Goal: Task Accomplishment & Management: Manage account settings

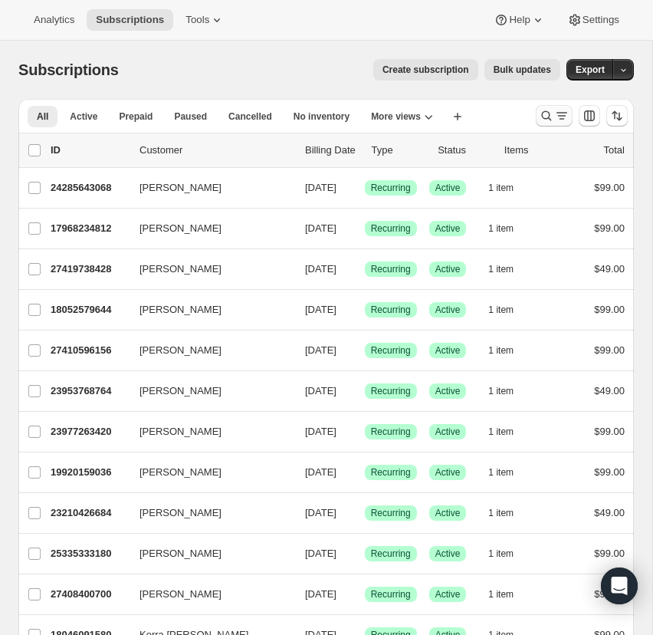
click at [546, 112] on icon "Search and filter results" at bounding box center [547, 116] width 10 height 10
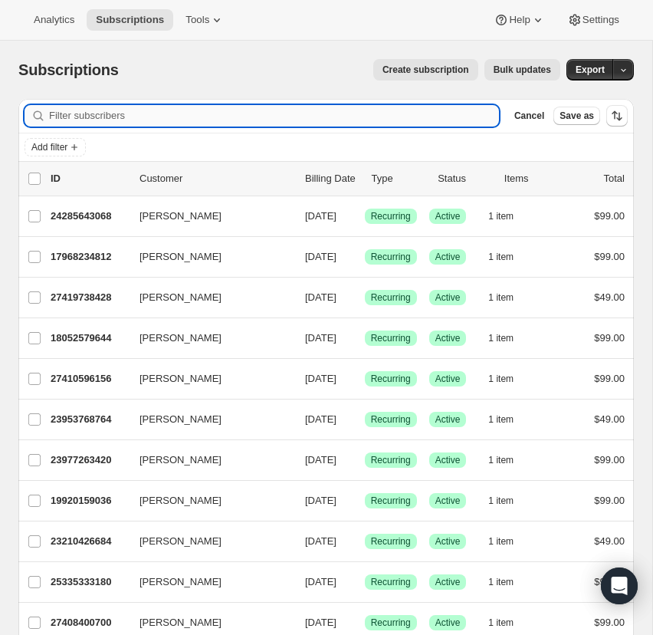
paste input "[PERSON_NAME][EMAIL_ADDRESS][DOMAIN_NAME]"
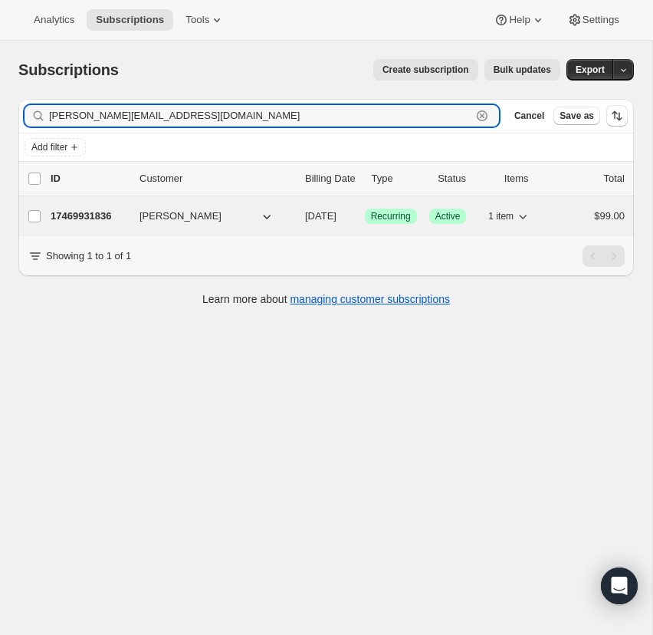
type input "[PERSON_NAME][EMAIL_ADDRESS][DOMAIN_NAME]"
click at [90, 215] on p "17469931836" at bounding box center [89, 216] width 77 height 15
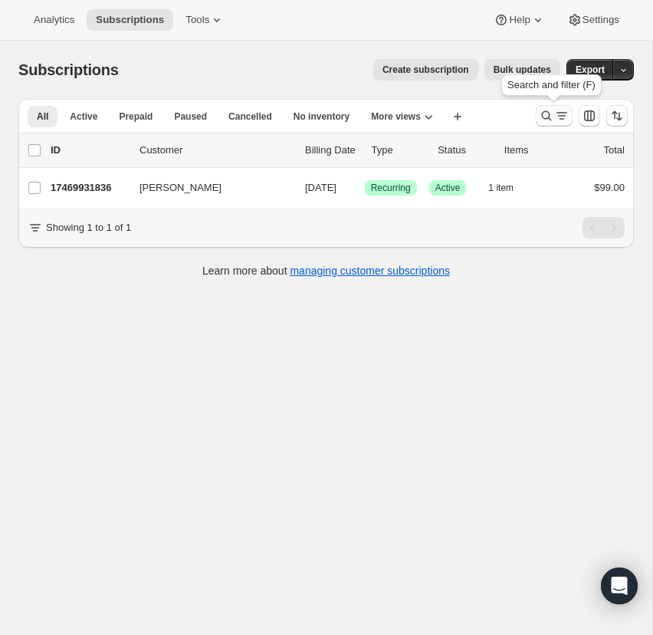
click at [549, 113] on icon "Search and filter results" at bounding box center [547, 116] width 10 height 10
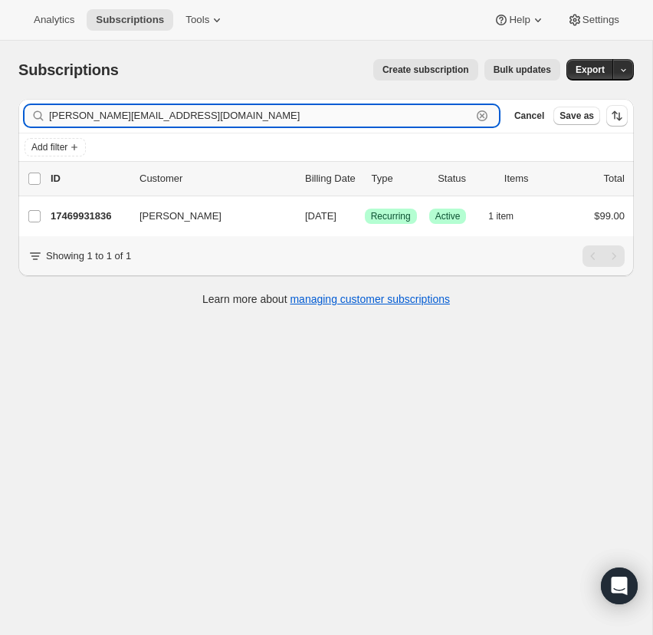
drag, startPoint x: 481, startPoint y: 112, endPoint x: 415, endPoint y: 110, distance: 66.0
click at [481, 112] on icon "button" at bounding box center [482, 115] width 15 height 15
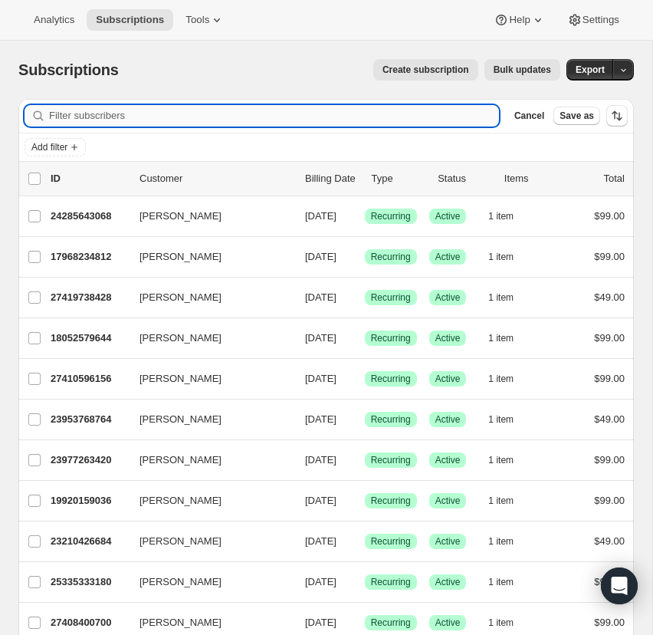
paste input "[PERSON_NAME][DOMAIN_NAME][EMAIL_ADDRESS][DOMAIN_NAME]"
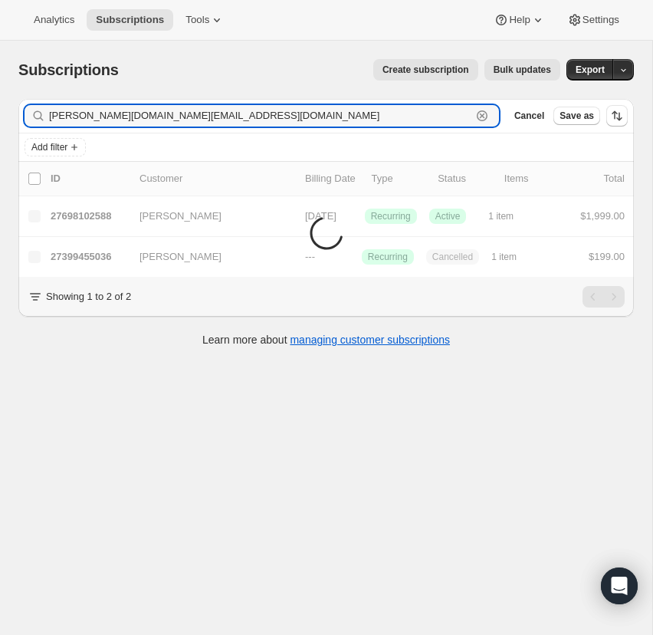
type input "[PERSON_NAME][DOMAIN_NAME][EMAIL_ADDRESS][DOMAIN_NAME]"
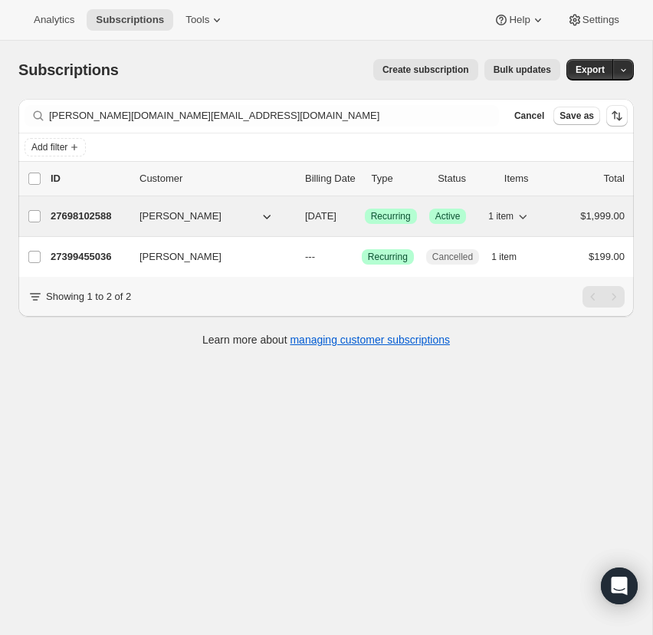
click at [93, 212] on p "27698102588" at bounding box center [89, 216] width 77 height 15
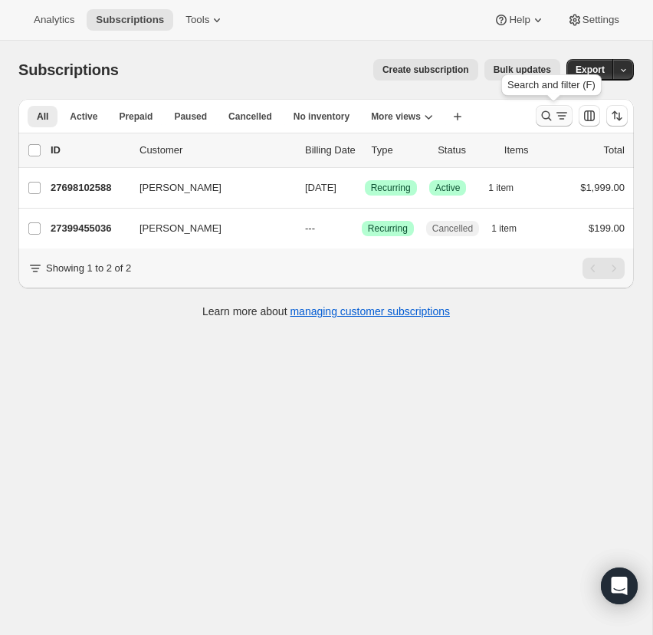
click at [547, 111] on icon "Search and filter results" at bounding box center [546, 115] width 15 height 15
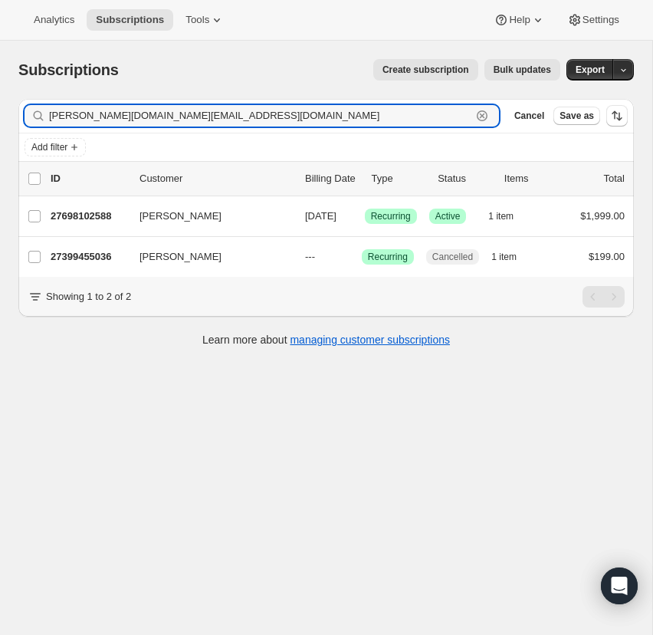
click at [480, 112] on icon "button" at bounding box center [482, 115] width 15 height 15
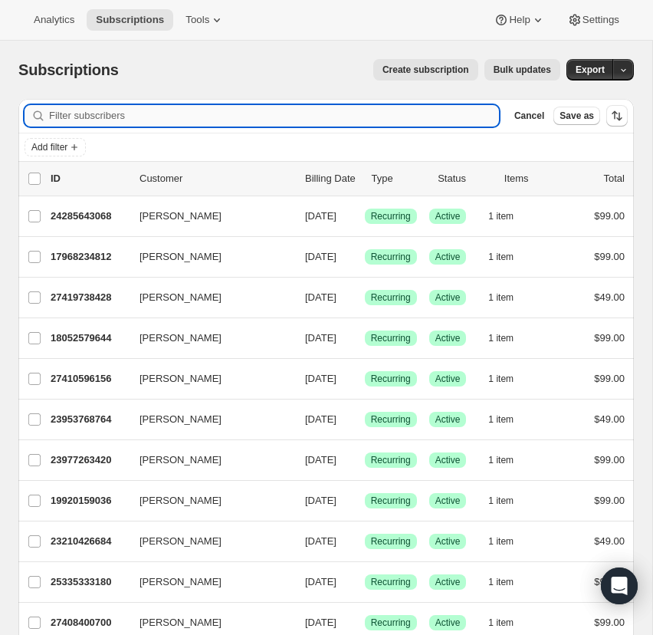
paste input "[EMAIL_ADDRESS][DOMAIN_NAME]"
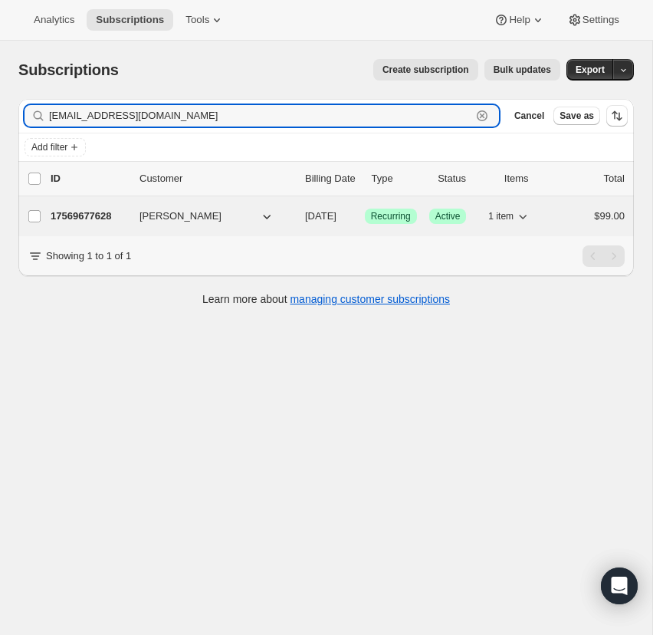
type input "[EMAIL_ADDRESS][DOMAIN_NAME]"
click at [86, 213] on p "17569677628" at bounding box center [89, 216] width 77 height 15
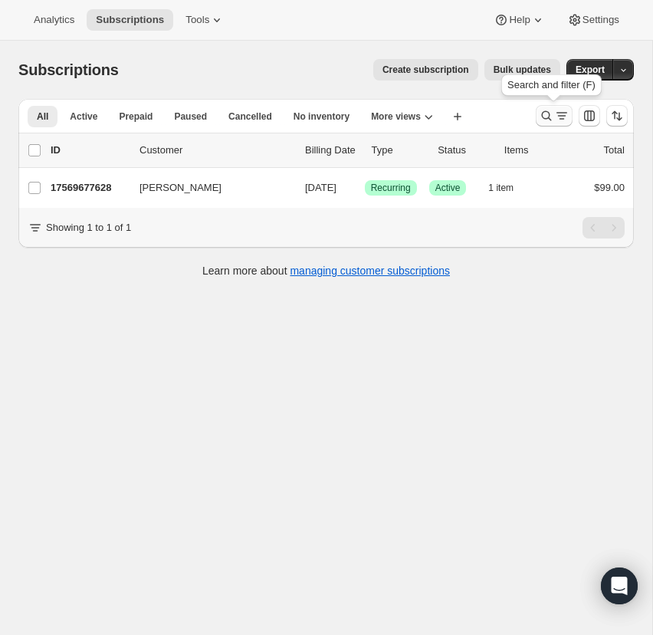
click at [546, 113] on icon "Search and filter results" at bounding box center [546, 115] width 15 height 15
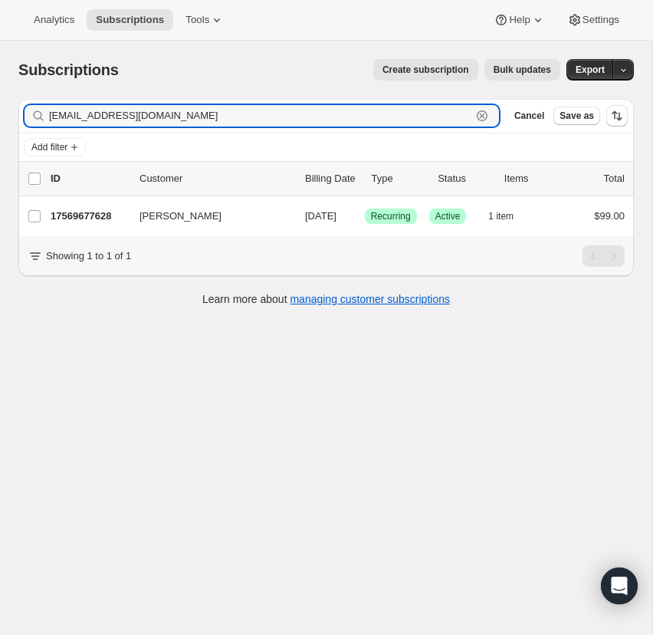
click at [482, 113] on icon "button" at bounding box center [482, 115] width 15 height 15
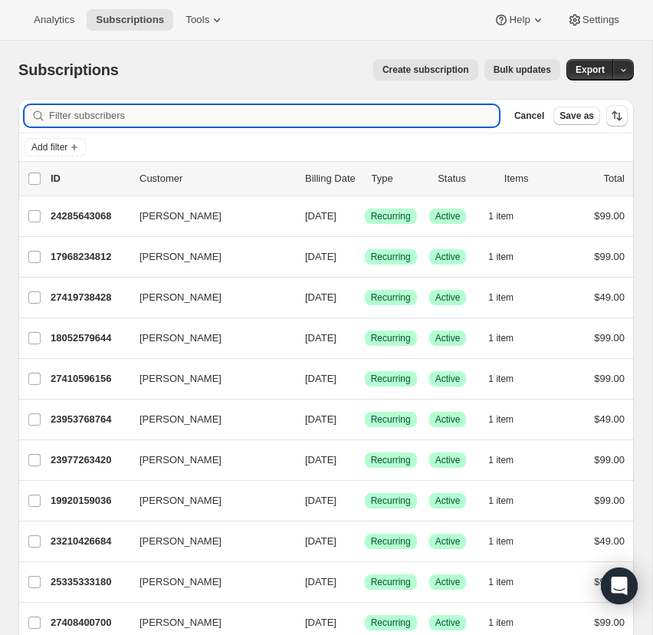
paste input "[EMAIL_ADDRESS][DOMAIN_NAME]"
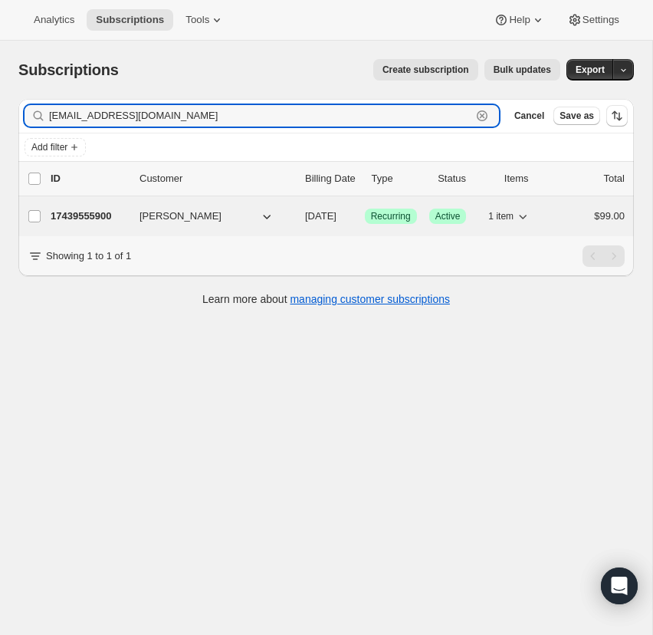
type input "[EMAIL_ADDRESS][DOMAIN_NAME]"
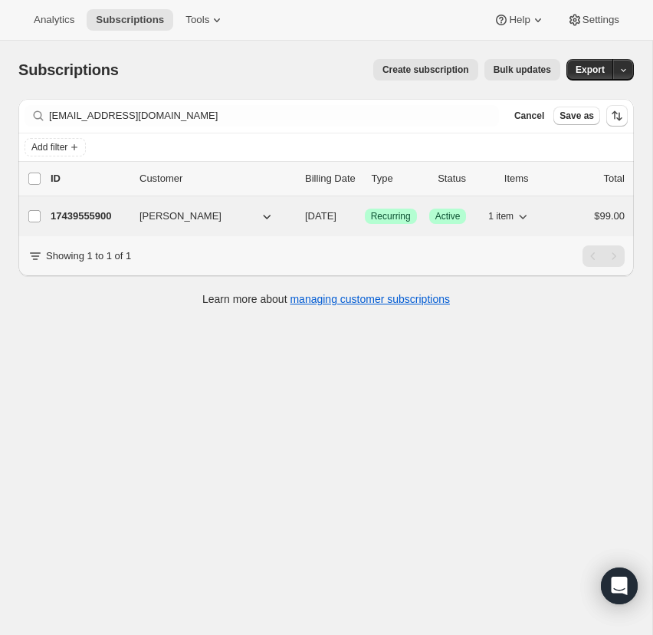
click at [106, 214] on p "17439555900" at bounding box center [89, 216] width 77 height 15
